Goal: Information Seeking & Learning: Learn about a topic

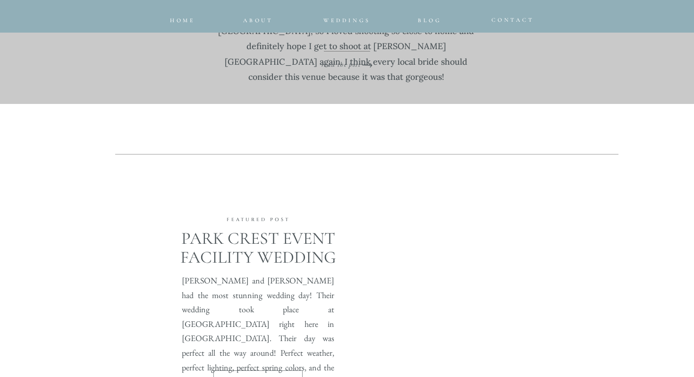
click at [324, 229] on h2 "Park Crest Event Facility Wedding" at bounding box center [258, 252] width 214 height 47
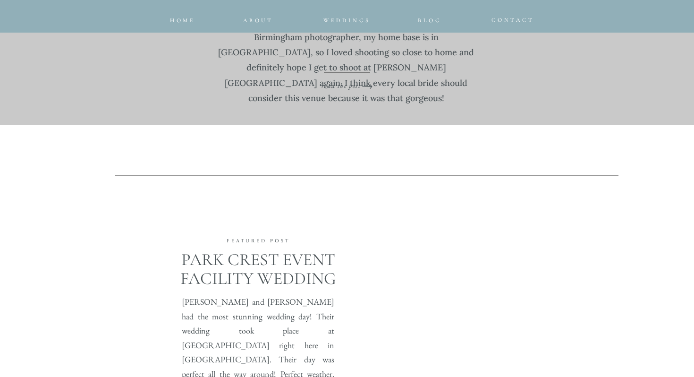
scroll to position [208, 0]
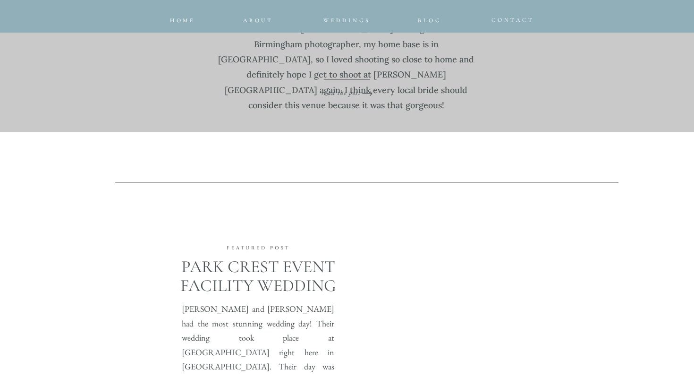
click at [333, 70] on p "I am so in love with [PERSON_NAME] and [PERSON_NAME]’s Windgate Farms Wedding i…" at bounding box center [346, 22] width 257 height 94
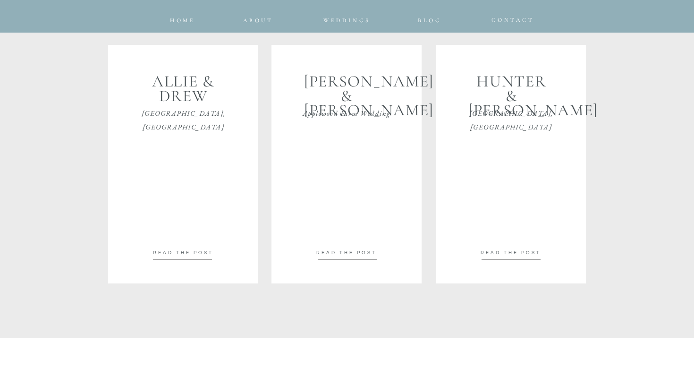
scroll to position [730, 0]
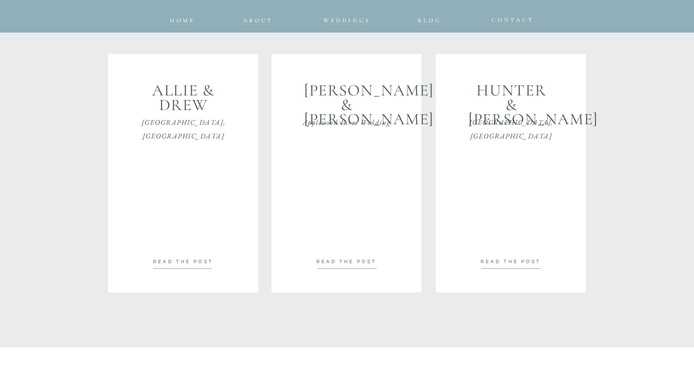
click at [185, 268] on div at bounding box center [183, 173] width 150 height 238
click at [511, 112] on p "Hunter & [PERSON_NAME]" at bounding box center [511, 98] width 86 height 29
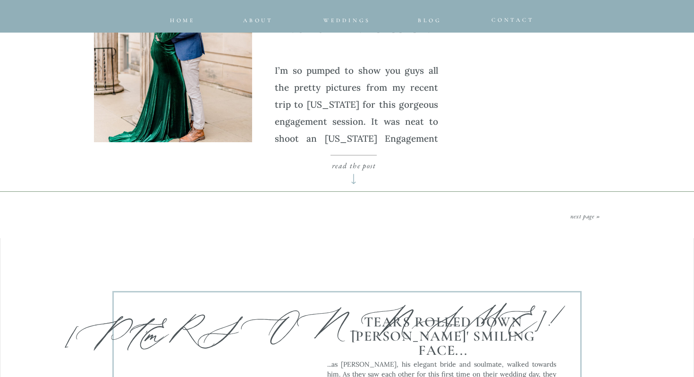
scroll to position [3906, 0]
click at [591, 213] on link "next page »" at bounding box center [585, 216] width 30 height 8
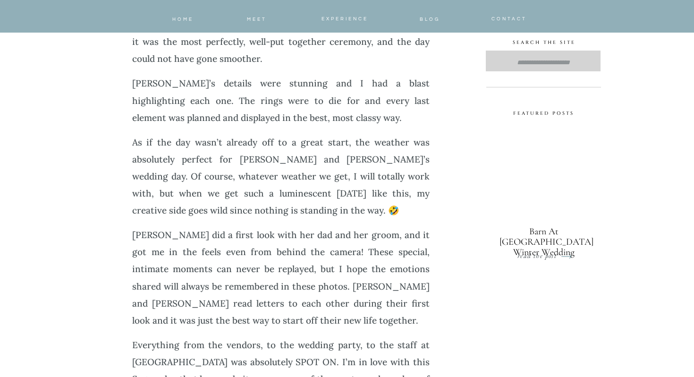
scroll to position [447, 0]
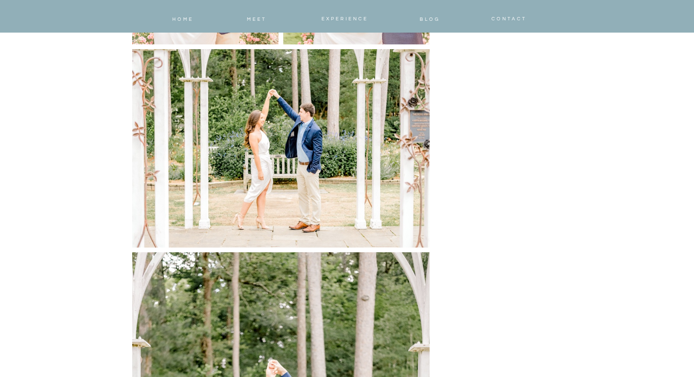
scroll to position [4208, 0]
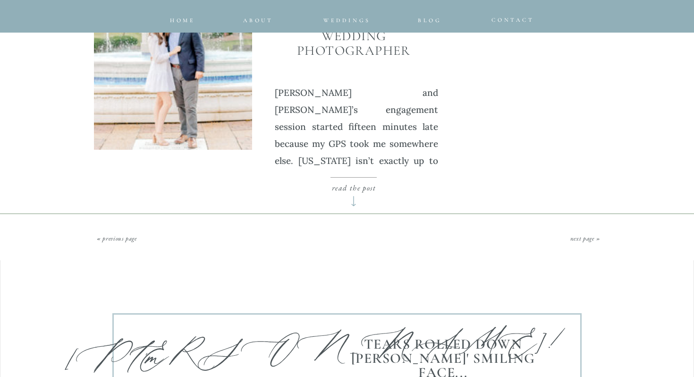
scroll to position [3899, 0]
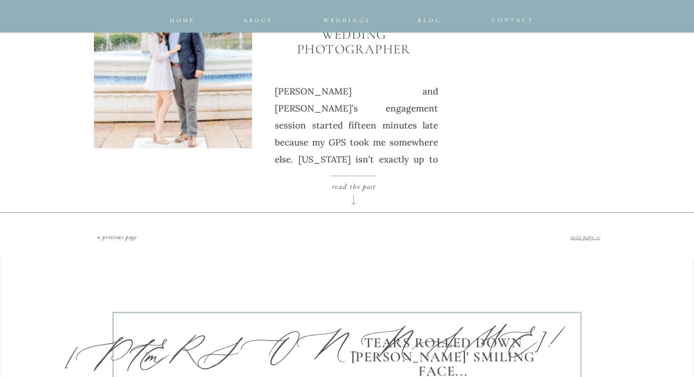
click at [576, 238] on link "next page »" at bounding box center [585, 237] width 30 height 8
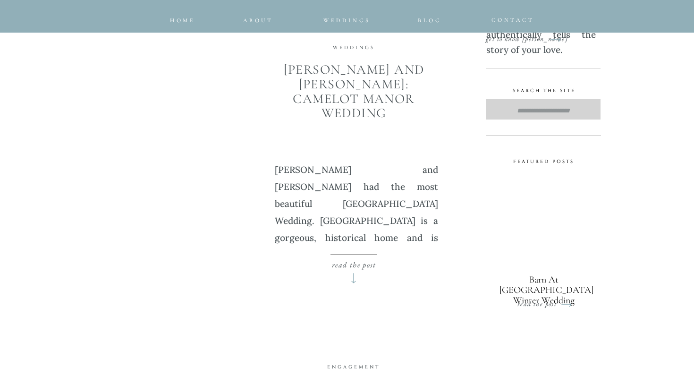
scroll to position [1425, 0]
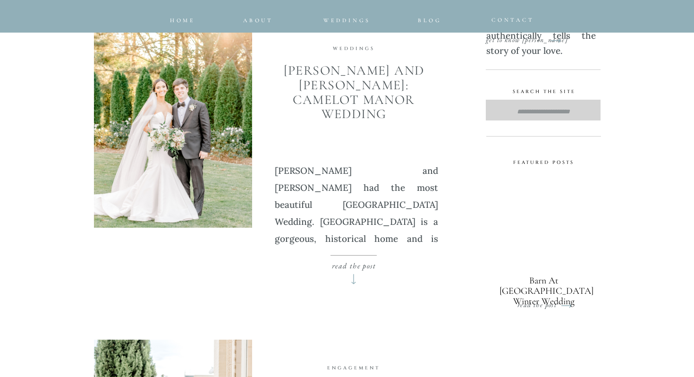
click at [158, 109] on img at bounding box center [173, 123] width 158 height 207
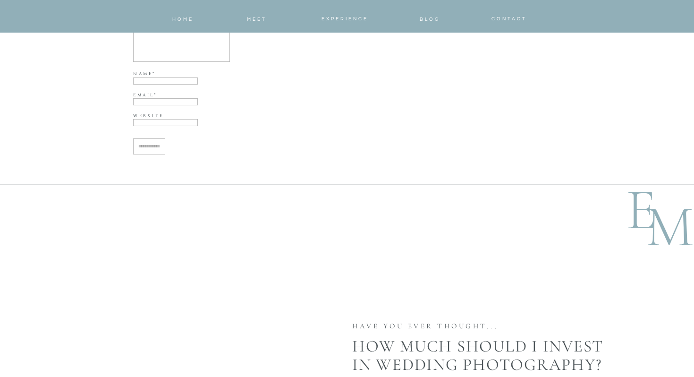
scroll to position [37717, 0]
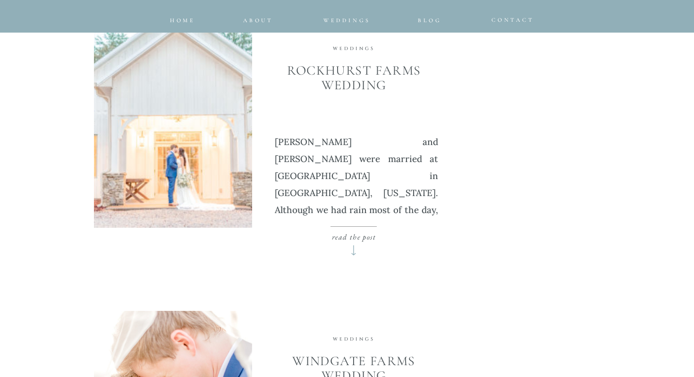
scroll to position [2343, 0]
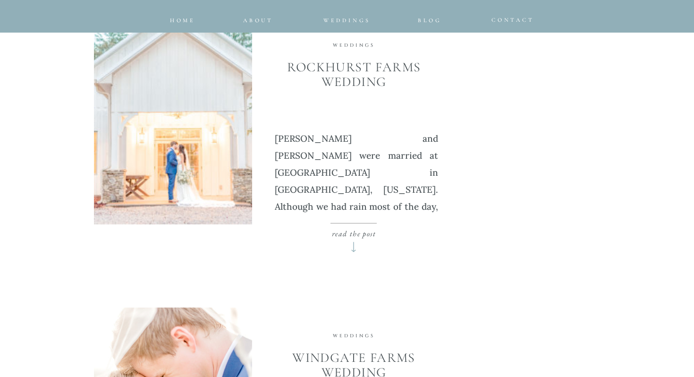
click at [192, 135] on img at bounding box center [173, 120] width 158 height 207
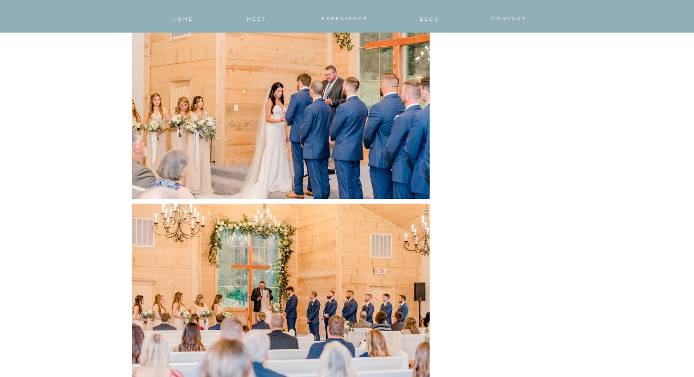
scroll to position [20118, 0]
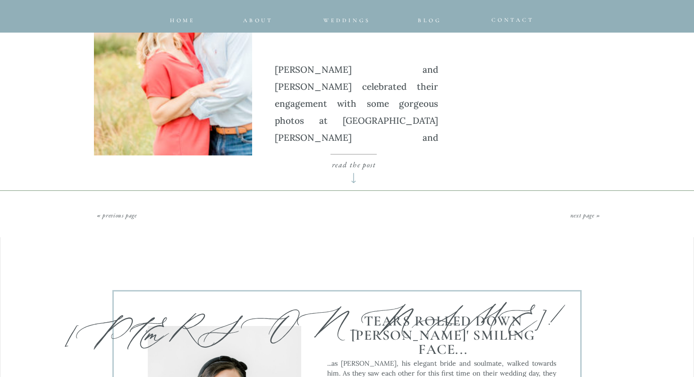
scroll to position [3949, 0]
click at [580, 217] on link "next page »" at bounding box center [585, 216] width 30 height 8
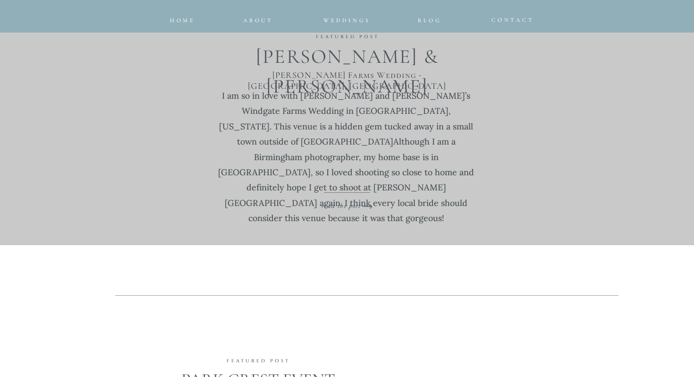
scroll to position [91, 0]
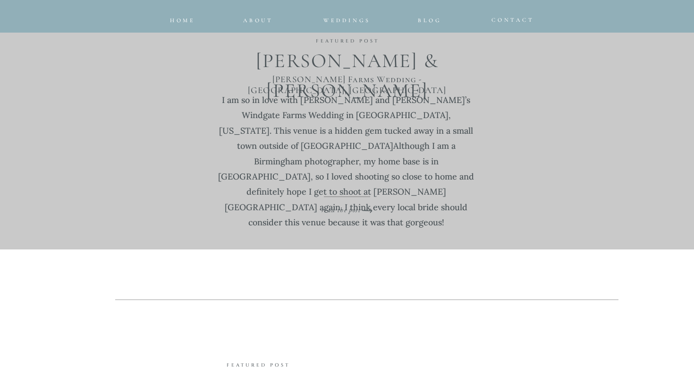
click at [319, 187] on p "I am so in love with [PERSON_NAME] and [PERSON_NAME]’s Windgate Farms Wedding i…" at bounding box center [346, 140] width 257 height 94
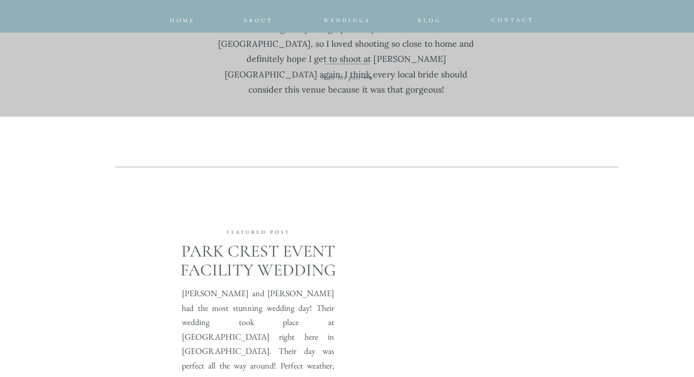
scroll to position [222, 0]
click at [340, 79] on p "read the post" at bounding box center [341, 76] width 87 height 8
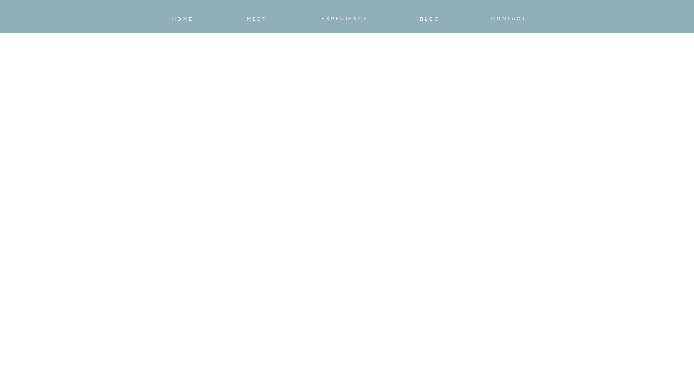
scroll to position [34241, 0]
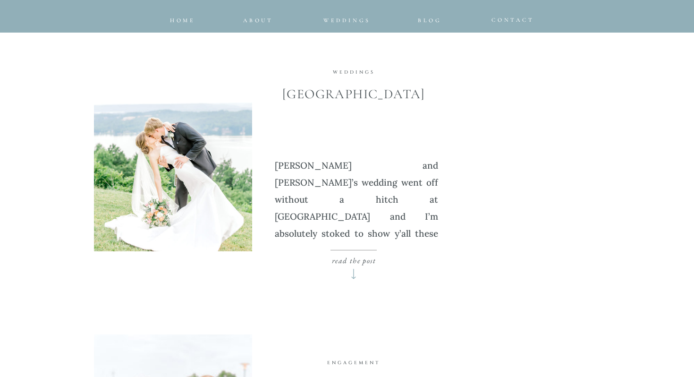
scroll to position [2650, 0]
click at [236, 204] on img at bounding box center [173, 146] width 158 height 207
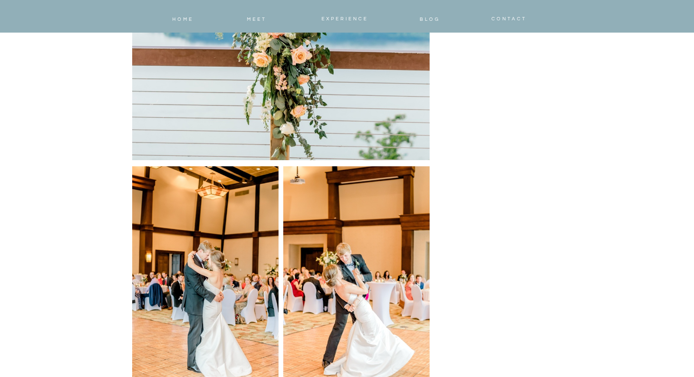
scroll to position [20983, 0]
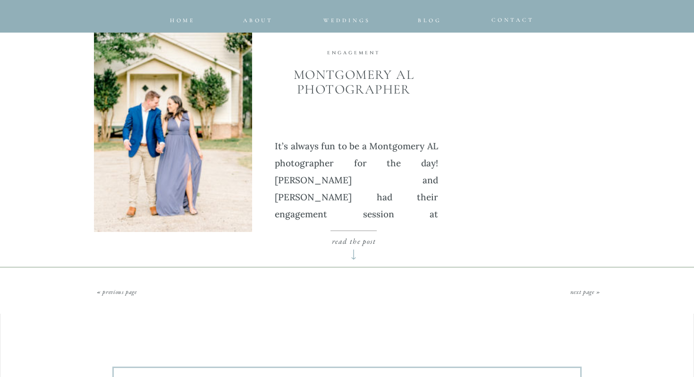
scroll to position [3860, 0]
click at [589, 289] on link "next page »" at bounding box center [585, 291] width 30 height 8
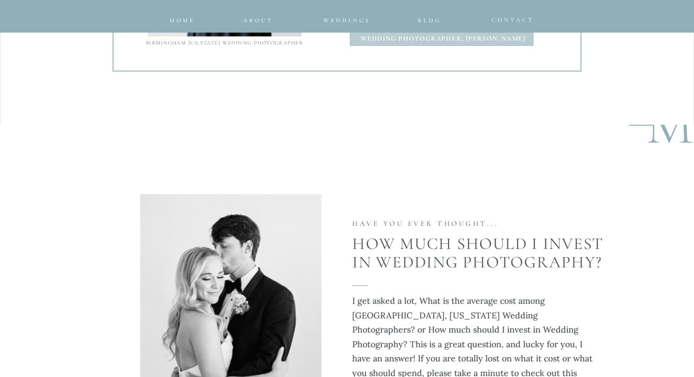
scroll to position [4400, 0]
